Goal: Navigation & Orientation: Find specific page/section

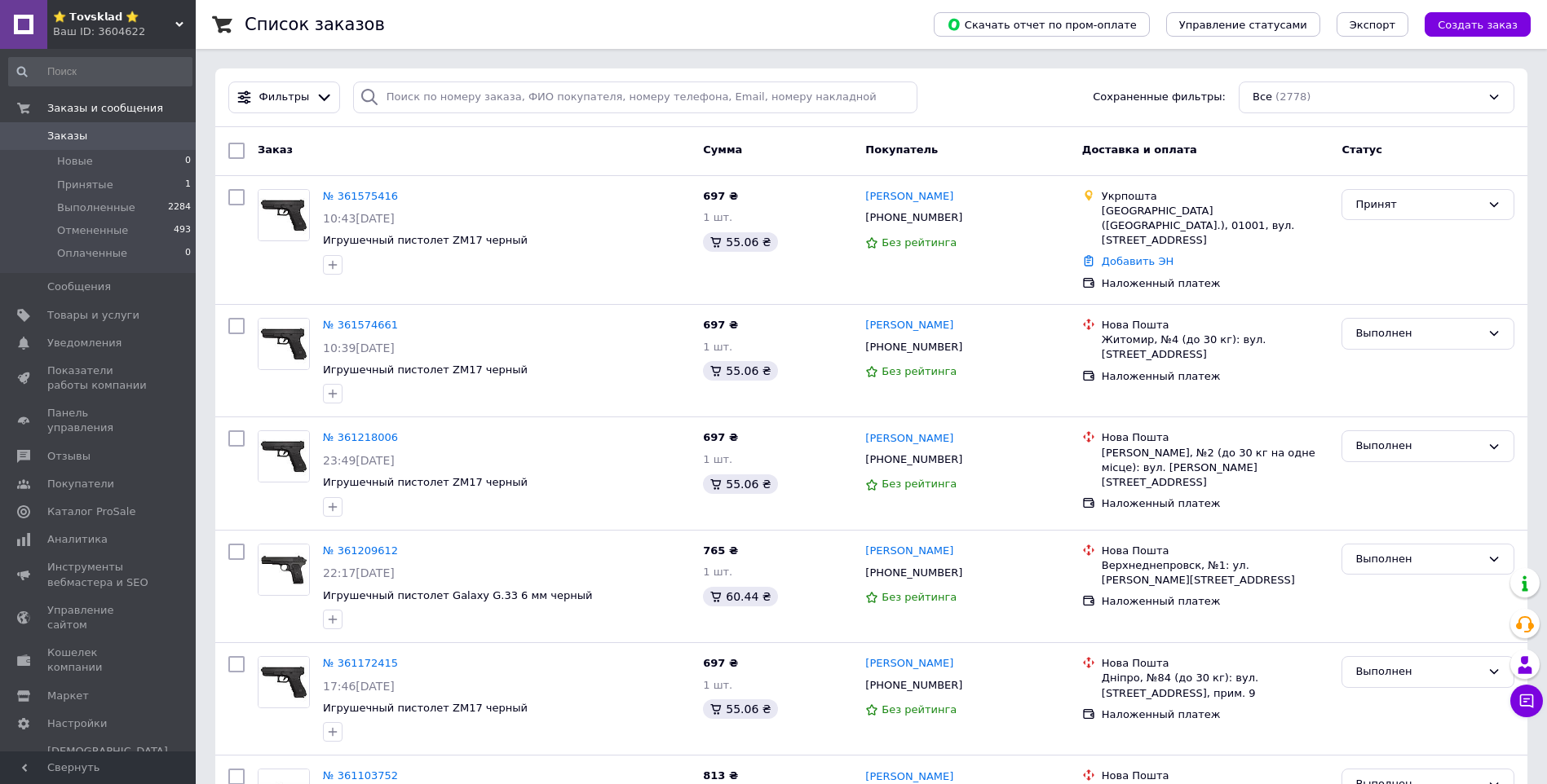
click at [38, 7] on link at bounding box center [24, 24] width 48 height 49
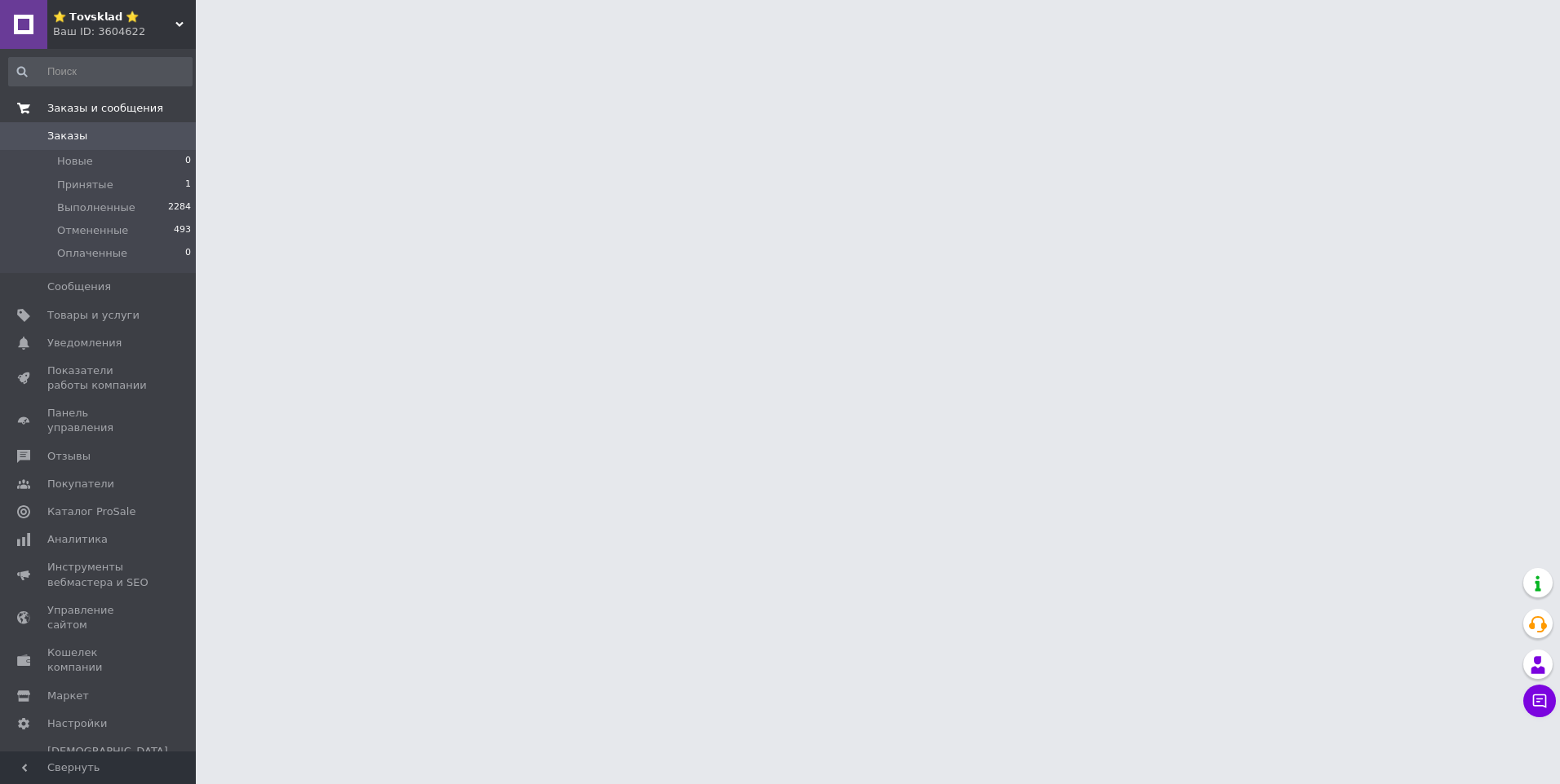
click at [51, 106] on span "Заказы и сообщения" at bounding box center [105, 108] width 116 height 15
